Goal: Find specific page/section: Find specific page/section

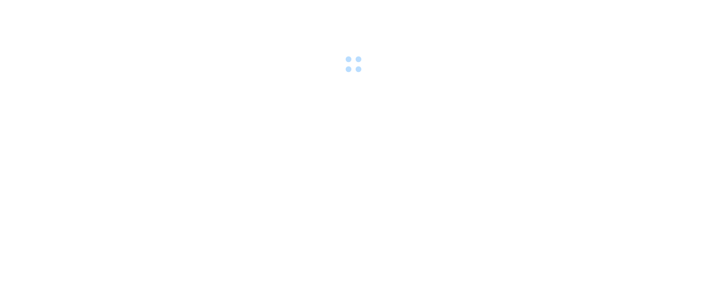
click at [354, 114] on body at bounding box center [353, 152] width 707 height 305
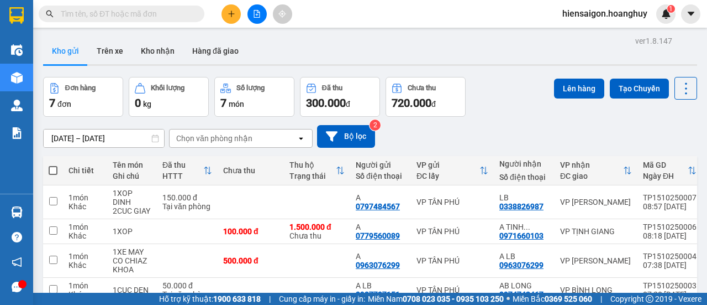
click at [132, 15] on input "text" at bounding box center [126, 14] width 130 height 12
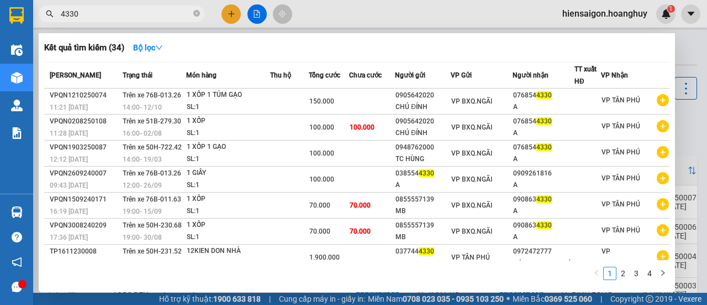
type input "4330"
